Goal: Task Accomplishment & Management: Manage account settings

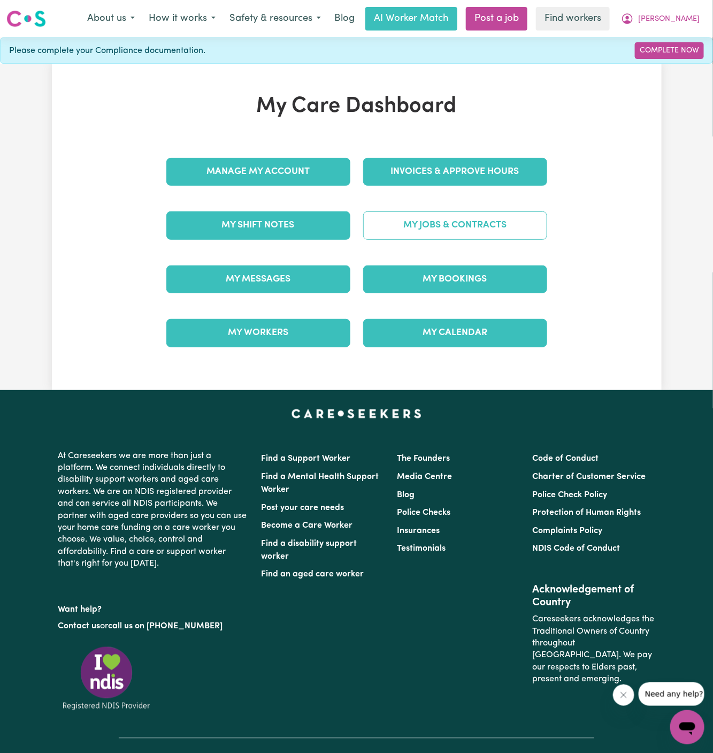
click at [476, 227] on link "My Jobs & Contracts" at bounding box center [455, 225] width 184 height 28
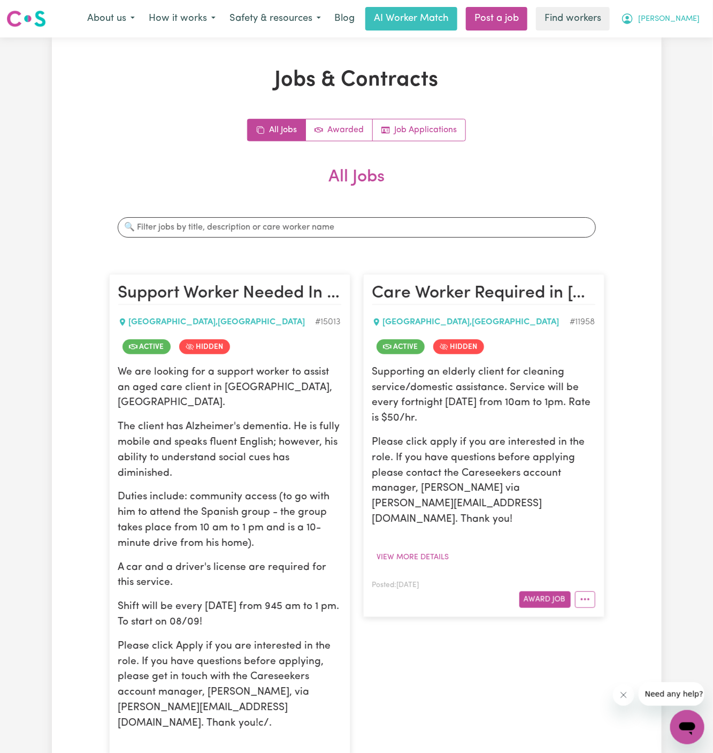
drag, startPoint x: 697, startPoint y: 20, endPoint x: 697, endPoint y: 29, distance: 8.6
click at [697, 20] on button "[PERSON_NAME]" at bounding box center [660, 18] width 93 height 22
click at [697, 36] on link "My Dashboard" at bounding box center [664, 42] width 85 height 20
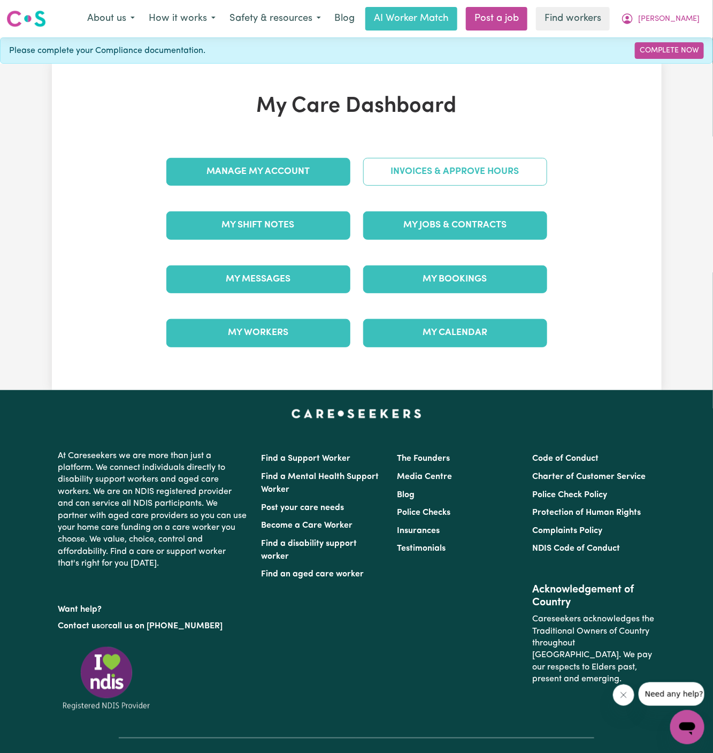
click at [473, 179] on link "Invoices & Approve Hours" at bounding box center [455, 172] width 184 height 28
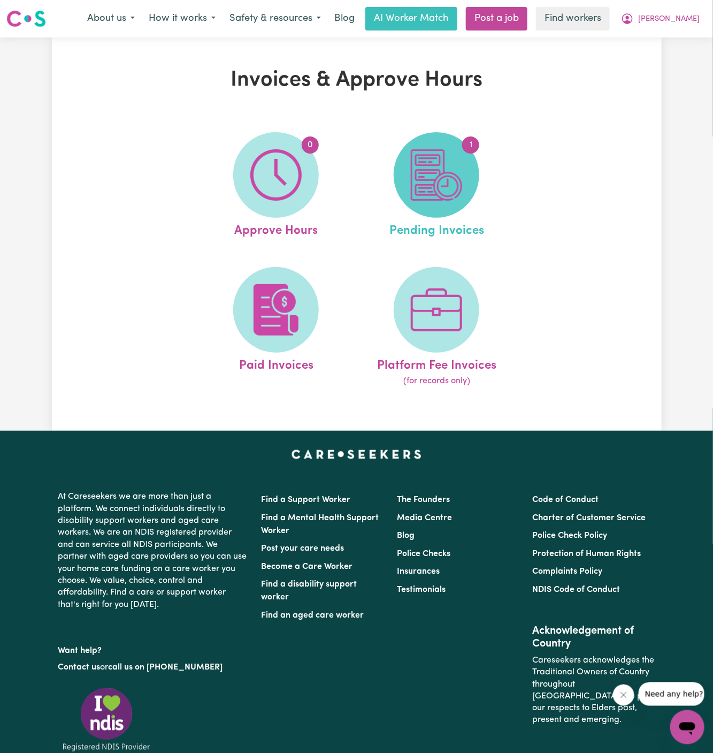
click at [405, 187] on span "1" at bounding box center [437, 175] width 86 height 86
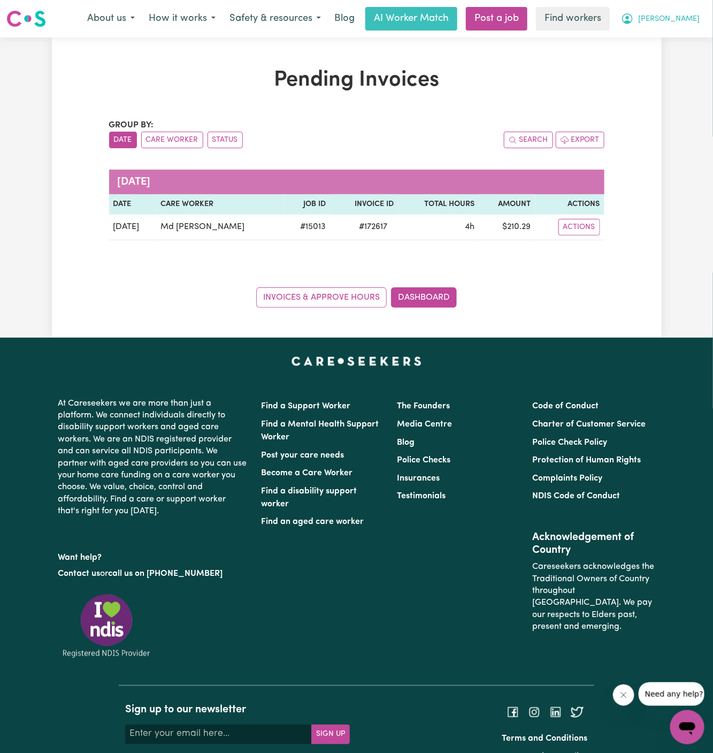
click at [688, 16] on span "[PERSON_NAME]" at bounding box center [669, 19] width 62 height 12
click at [676, 35] on link "My Dashboard" at bounding box center [664, 42] width 85 height 20
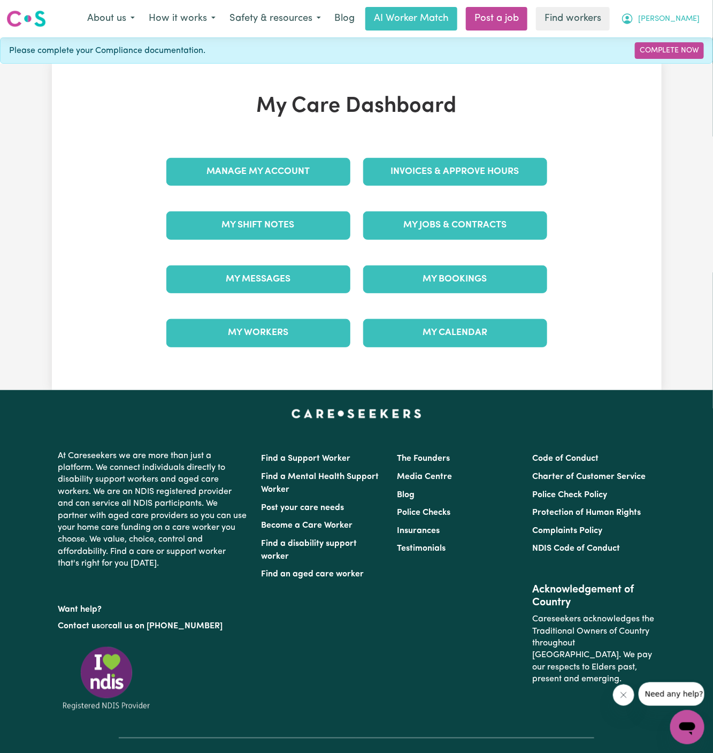
click at [686, 21] on span "[PERSON_NAME]" at bounding box center [669, 19] width 62 height 12
click at [686, 60] on link "Logout" at bounding box center [664, 61] width 85 height 20
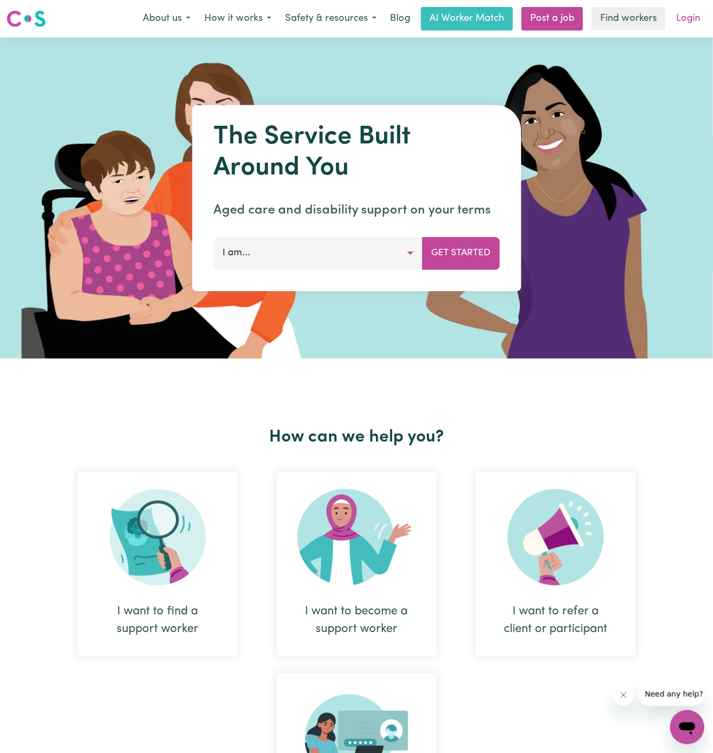
click at [686, 19] on link "Login" at bounding box center [688, 19] width 37 height 24
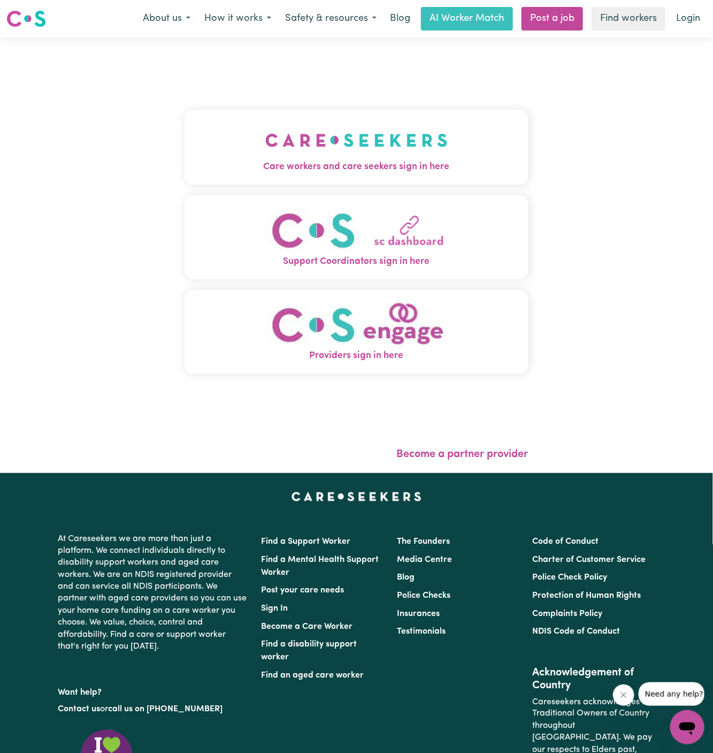
click at [372, 132] on img "Care workers and care seekers sign in here" at bounding box center [356, 140] width 182 height 40
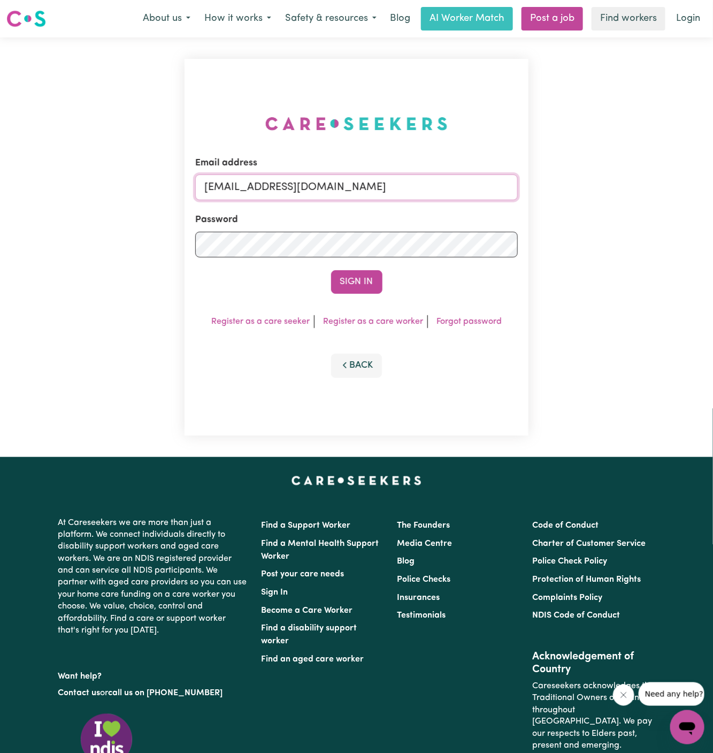
drag, startPoint x: 258, startPoint y: 192, endPoint x: 545, endPoint y: 191, distance: 286.9
click at [545, 191] on div "Email address [EMAIL_ADDRESS][DOMAIN_NAME] Password Sign In Register as a care …" at bounding box center [356, 247] width 713 height 420
paste input "PaulineGraineyTW"
type input "[EMAIL_ADDRESS][DOMAIN_NAME]"
click at [331, 270] on button "Sign In" at bounding box center [356, 282] width 51 height 24
